Goal: Task Accomplishment & Management: Use online tool/utility

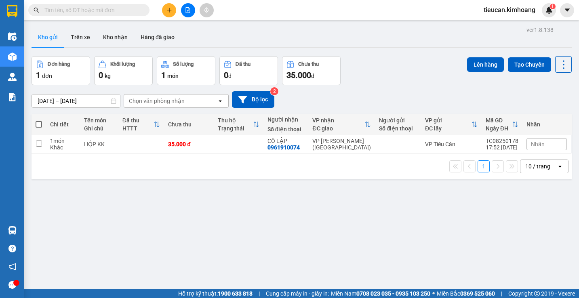
click at [46, 228] on div "ver 1.8.138 Kho gửi Trên xe Kho nhận Hàng đã giao Đơn hàng 1 đơn Khối lượng 0 k…" at bounding box center [301, 173] width 547 height 298
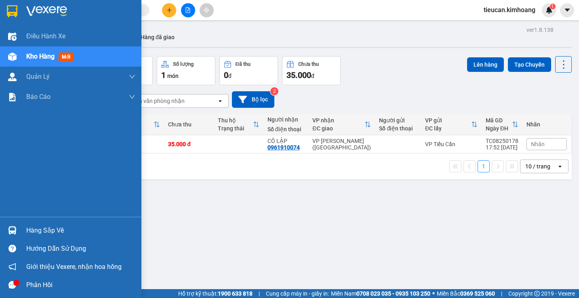
click at [33, 231] on div "Hàng sắp về" at bounding box center [80, 231] width 109 height 12
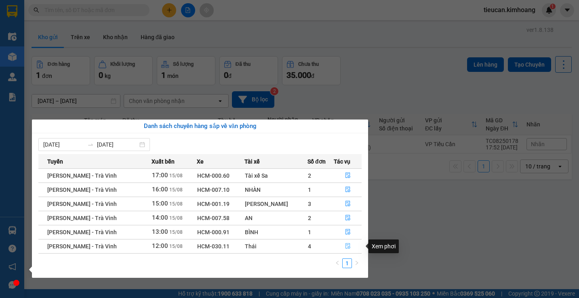
click at [345, 245] on icon "file-done" at bounding box center [348, 246] width 6 height 6
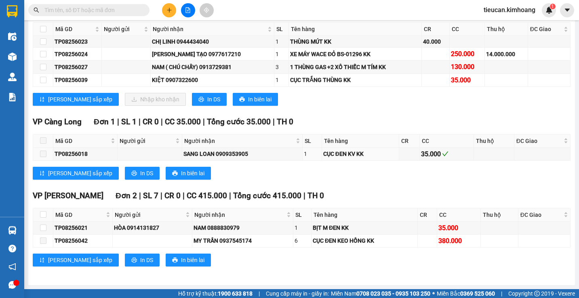
scroll to position [386, 0]
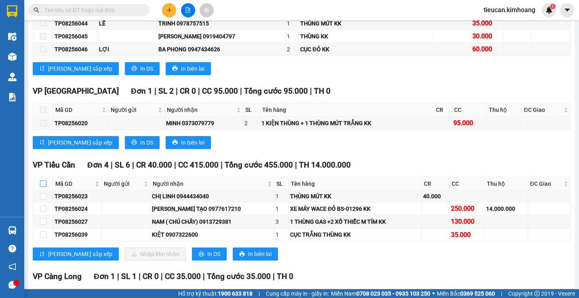
click at [44, 187] on input "checkbox" at bounding box center [43, 184] width 6 height 6
checkbox input "true"
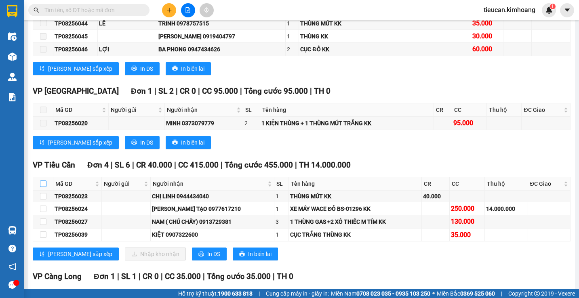
checkbox input "true"
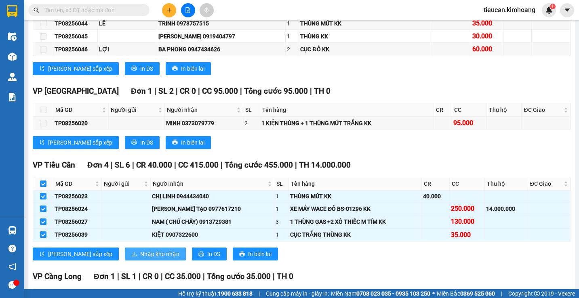
click at [140, 259] on span "Nhập kho nhận" at bounding box center [159, 254] width 39 height 9
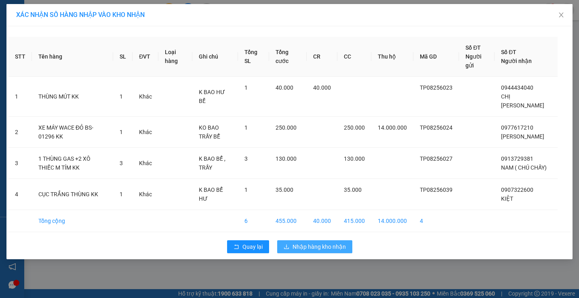
click at [313, 251] on button "Nhập hàng kho nhận" at bounding box center [314, 247] width 75 height 13
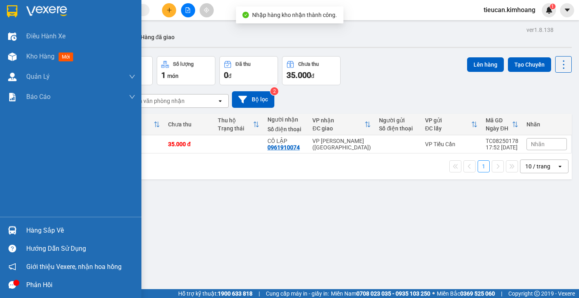
click at [27, 233] on div "Hàng sắp về" at bounding box center [80, 231] width 109 height 12
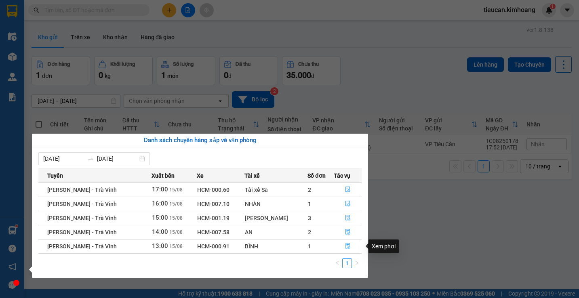
click at [348, 243] on icon "file-done" at bounding box center [348, 246] width 6 height 6
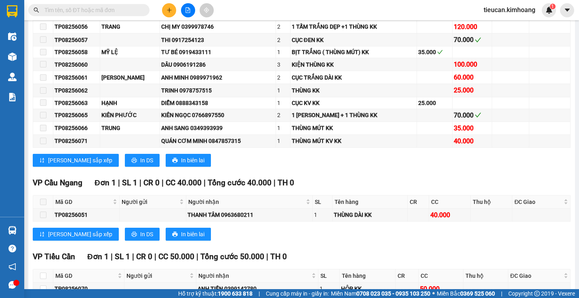
scroll to position [323, 0]
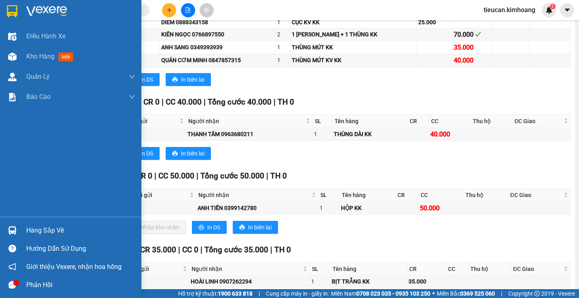
click at [25, 232] on div "Hàng sắp về" at bounding box center [70, 231] width 141 height 18
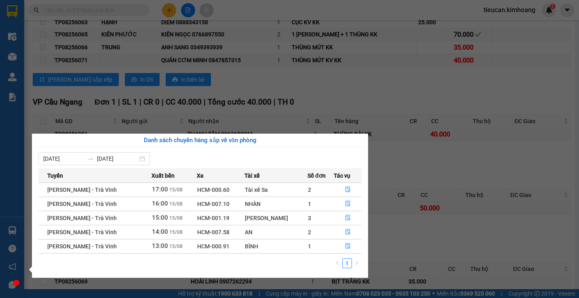
click at [389, 240] on section "Kết quả tìm kiếm ( 0 ) Bộ lọc No Data tieucan.[PERSON_NAME] 1 Điều hành xe Kho …" at bounding box center [289, 149] width 579 height 298
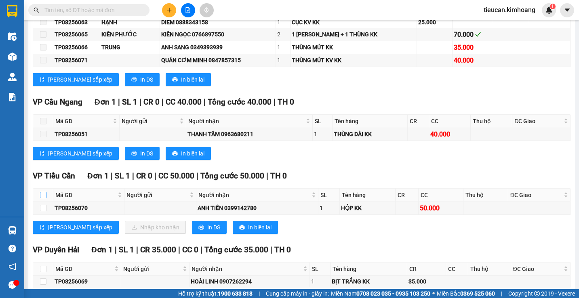
click at [45, 198] on input "checkbox" at bounding box center [43, 195] width 6 height 6
checkbox input "true"
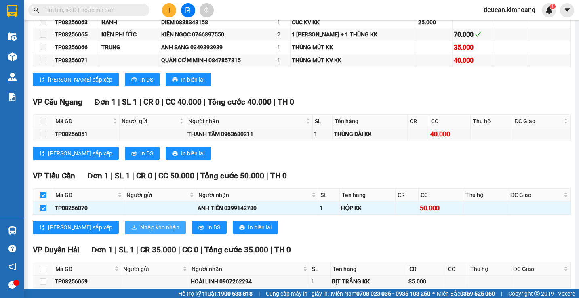
click at [125, 231] on button "Nhập kho nhận" at bounding box center [155, 227] width 61 height 13
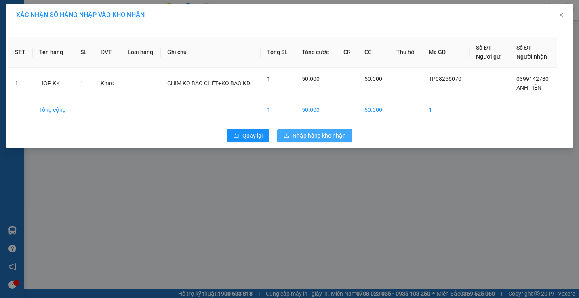
click at [350, 138] on button "Nhập hàng kho nhận" at bounding box center [314, 135] width 75 height 13
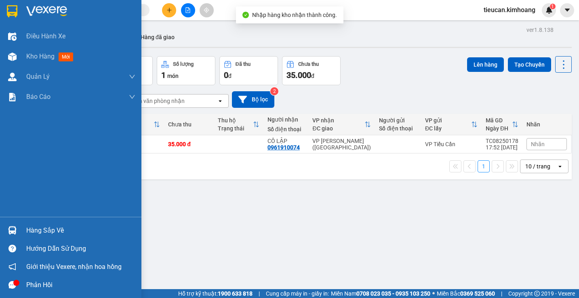
click at [46, 236] on div "Hàng sắp về" at bounding box center [80, 231] width 109 height 12
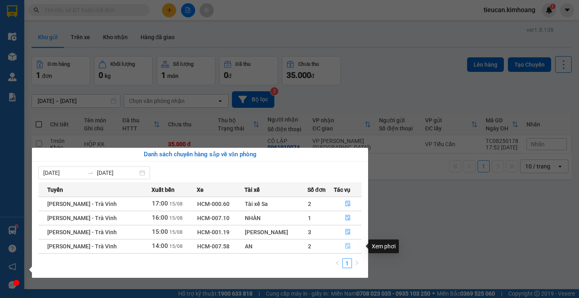
click at [346, 247] on icon "file-done" at bounding box center [348, 246] width 6 height 6
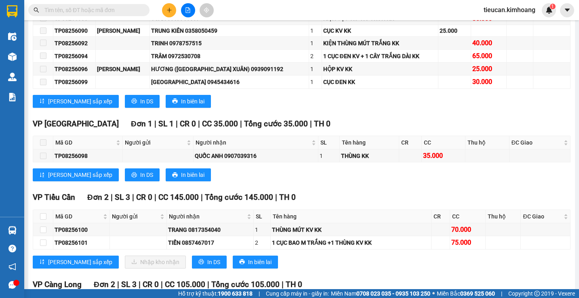
scroll to position [525, 0]
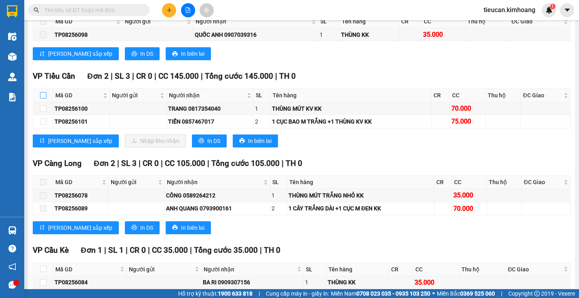
click at [43, 99] on input "checkbox" at bounding box center [43, 95] width 6 height 6
checkbox input "true"
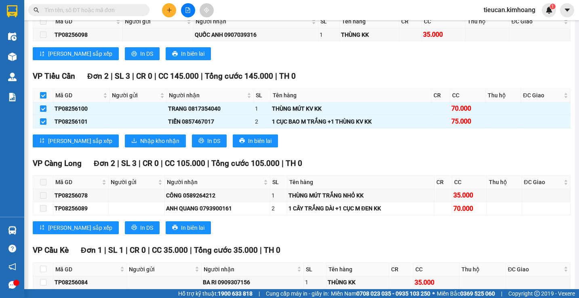
checkbox input "true"
click at [140, 146] on span "Nhập kho nhận" at bounding box center [159, 141] width 39 height 9
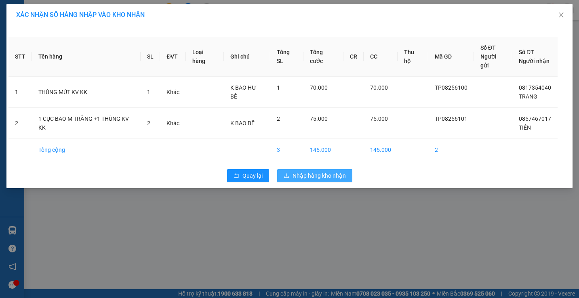
click at [298, 171] on span "Nhập hàng kho nhận" at bounding box center [319, 175] width 53 height 9
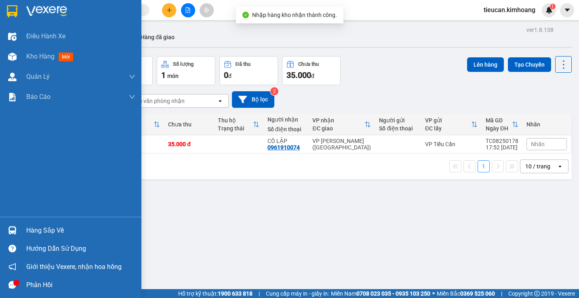
click at [36, 234] on div "Hàng sắp về" at bounding box center [80, 231] width 109 height 12
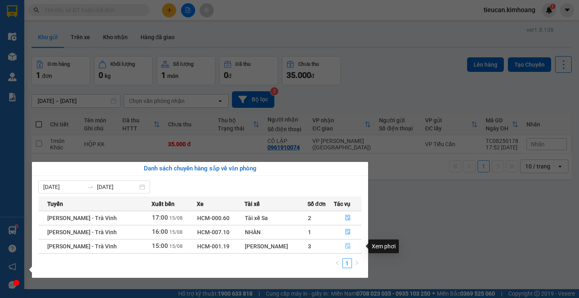
click at [345, 245] on icon "file-done" at bounding box center [348, 246] width 6 height 6
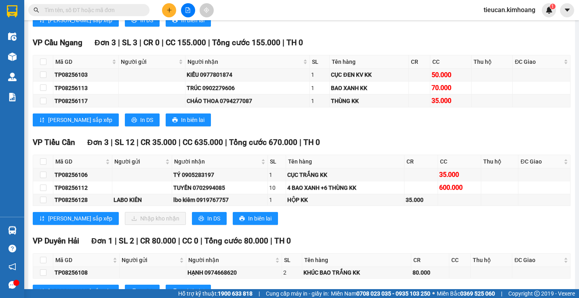
scroll to position [566, 0]
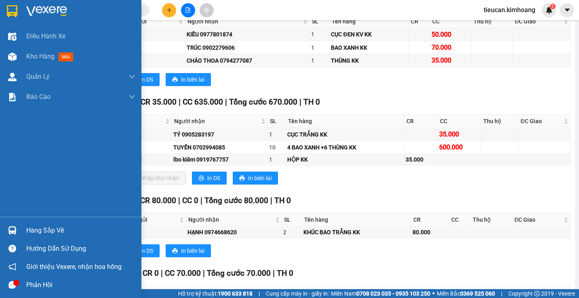
click at [20, 235] on div "Hàng sắp về" at bounding box center [70, 231] width 141 height 18
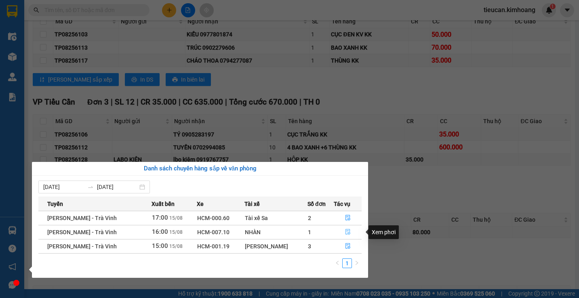
click at [348, 232] on icon "file-done" at bounding box center [348, 232] width 6 height 6
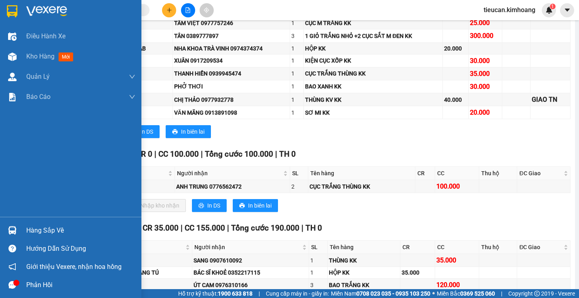
click at [23, 235] on div "Hàng sắp về" at bounding box center [70, 231] width 141 height 18
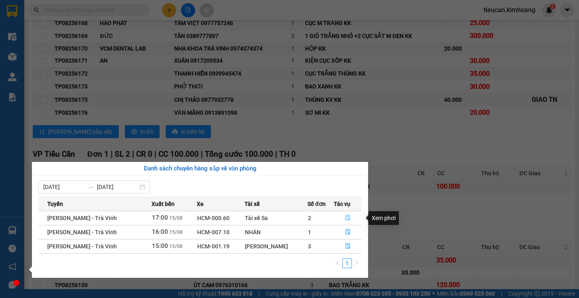
click at [345, 216] on icon "file-done" at bounding box center [348, 218] width 6 height 6
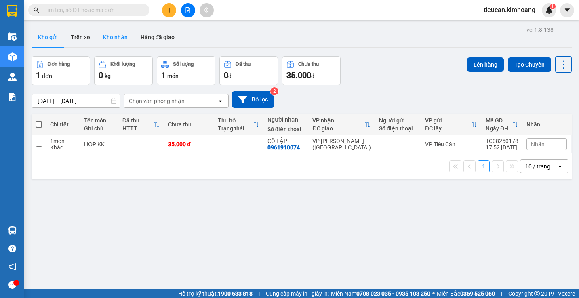
click at [114, 38] on button "Kho nhận" at bounding box center [116, 36] width 38 height 19
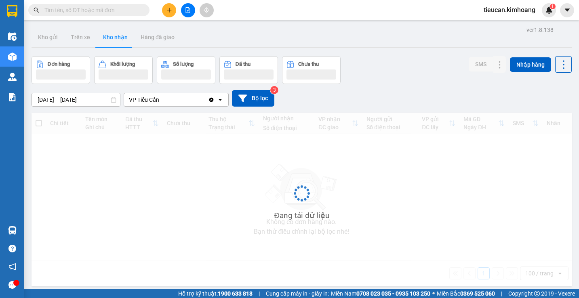
click at [114, 38] on button "Kho nhận" at bounding box center [116, 36] width 38 height 19
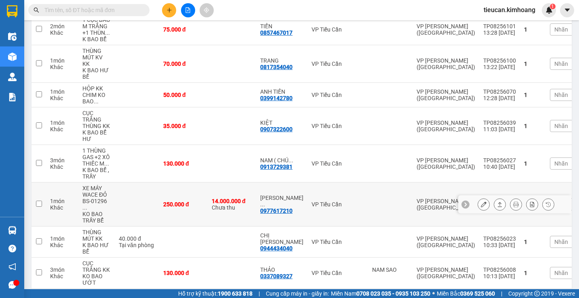
scroll to position [40, 0]
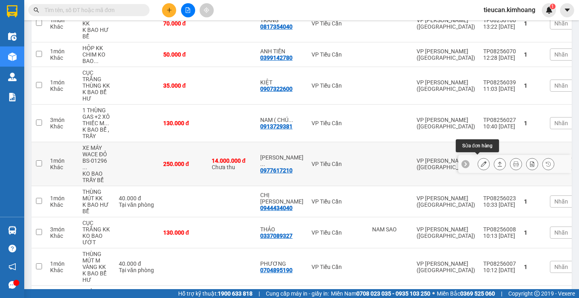
click at [481, 163] on icon at bounding box center [484, 164] width 6 height 6
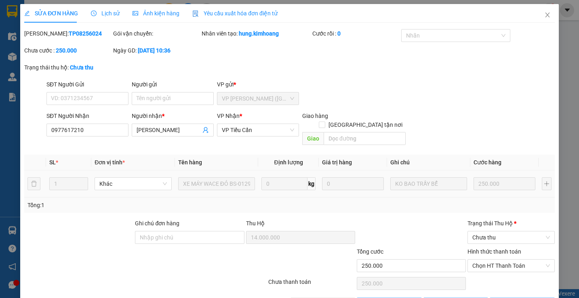
type input "0977617210"
type input "[PERSON_NAME]"
type input "14.000.000"
type input "250.000"
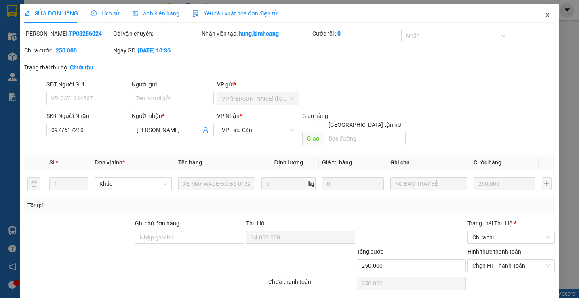
click at [542, 12] on span "Close" at bounding box center [547, 15] width 23 height 23
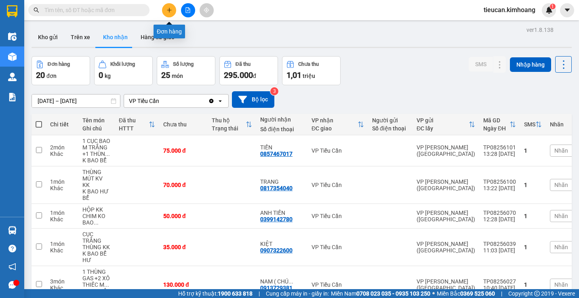
click at [169, 13] on icon "plus" at bounding box center [170, 10] width 6 height 6
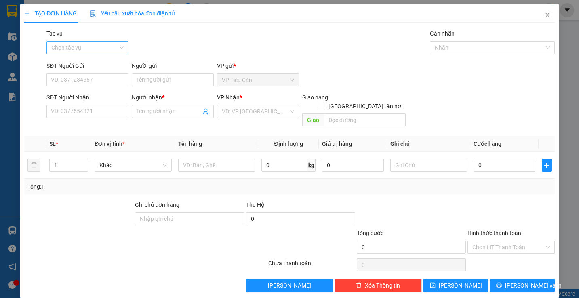
click at [82, 49] on input "Tác vụ" at bounding box center [84, 48] width 67 height 12
click at [79, 79] on div "Nhập hàng kho nhận" at bounding box center [87, 76] width 72 height 9
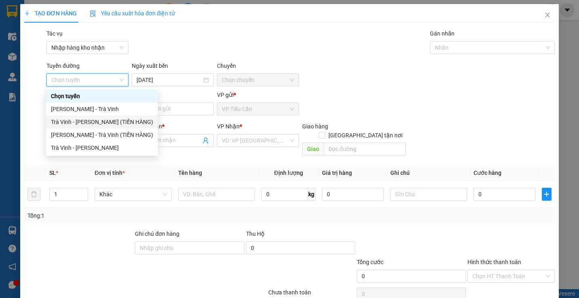
click at [90, 121] on div "Trà Vinh - Hồ Chí Minh (TIỀN HÀNG)" at bounding box center [102, 122] width 102 height 9
type input "[DATE]"
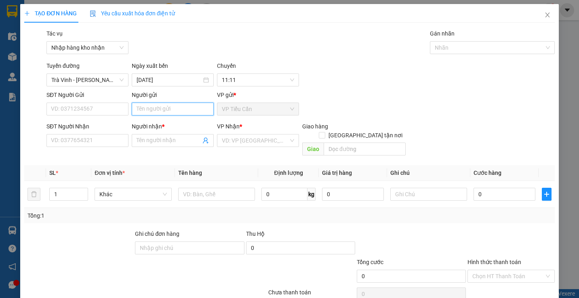
click at [150, 107] on input "Người gửi" at bounding box center [173, 109] width 82 height 13
type input "[PERSON_NAME]"
click at [139, 140] on input "Người nhận *" at bounding box center [169, 140] width 64 height 9
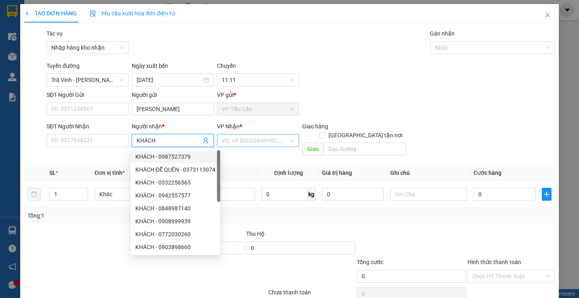
type input "KHÁCH"
click at [245, 143] on input "search" at bounding box center [255, 141] width 67 height 12
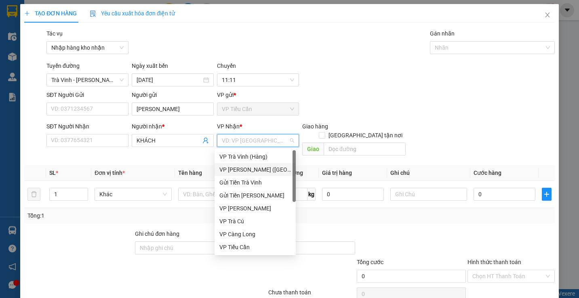
click at [246, 166] on div "VP [PERSON_NAME] ([GEOGRAPHIC_DATA])" at bounding box center [255, 169] width 72 height 9
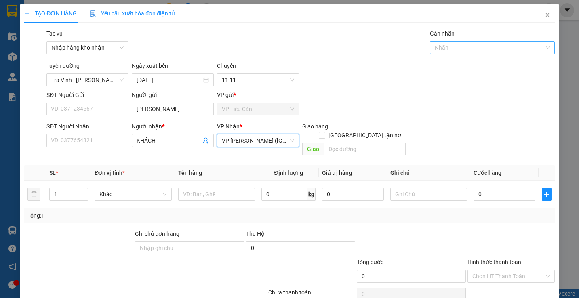
click at [447, 49] on div at bounding box center [488, 48] width 112 height 10
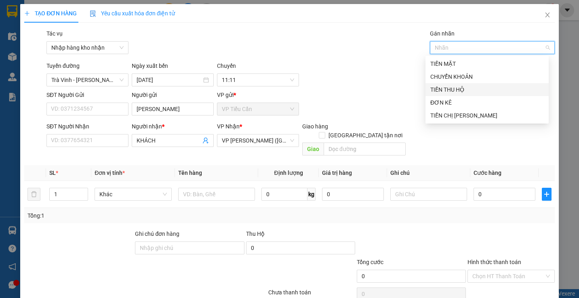
click at [454, 93] on div "TIỀN THU HỘ" at bounding box center [487, 89] width 114 height 9
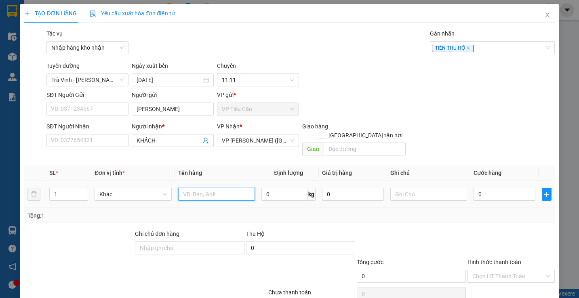
click at [185, 188] on input "text" at bounding box center [216, 194] width 77 height 13
type input "TIỀN THU HỘ 14.000.000"
click at [397, 188] on input "text" at bounding box center [428, 194] width 77 height 13
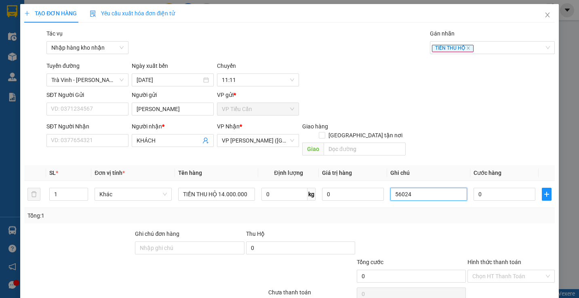
type input "56024"
click at [451, 211] on div "Tổng: 1" at bounding box center [289, 215] width 524 height 9
click at [474, 188] on input "0" at bounding box center [505, 194] width 62 height 13
type input "7"
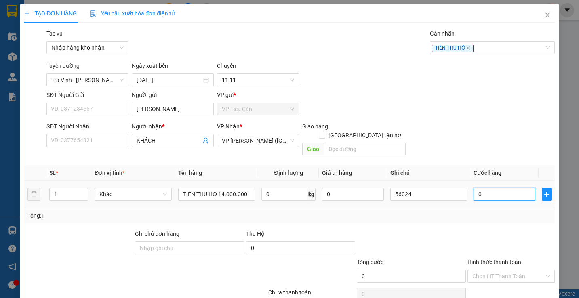
type input "7"
type input "70"
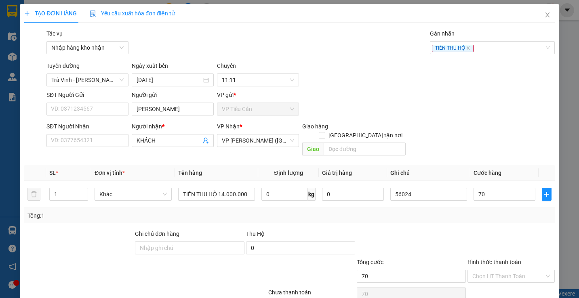
type input "70.000"
click at [450, 219] on div "Transit Pickup Surcharge Ids Transit Deliver Surcharge Ids Transit Deliver Surc…" at bounding box center [289, 175] width 531 height 292
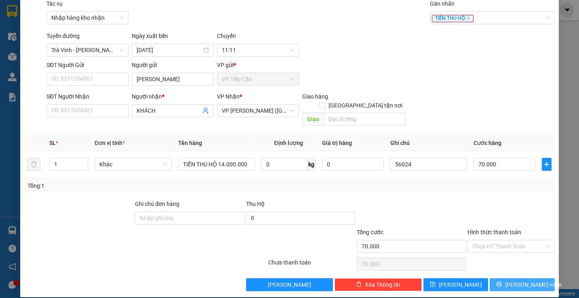
click at [505, 279] on button "Lưu và In" at bounding box center [522, 285] width 65 height 13
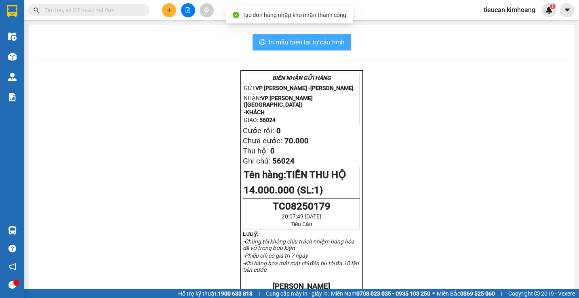
click at [320, 44] on span "In mẫu biên lai tự cấu hình" at bounding box center [307, 42] width 76 height 10
